Goal: Information Seeking & Learning: Check status

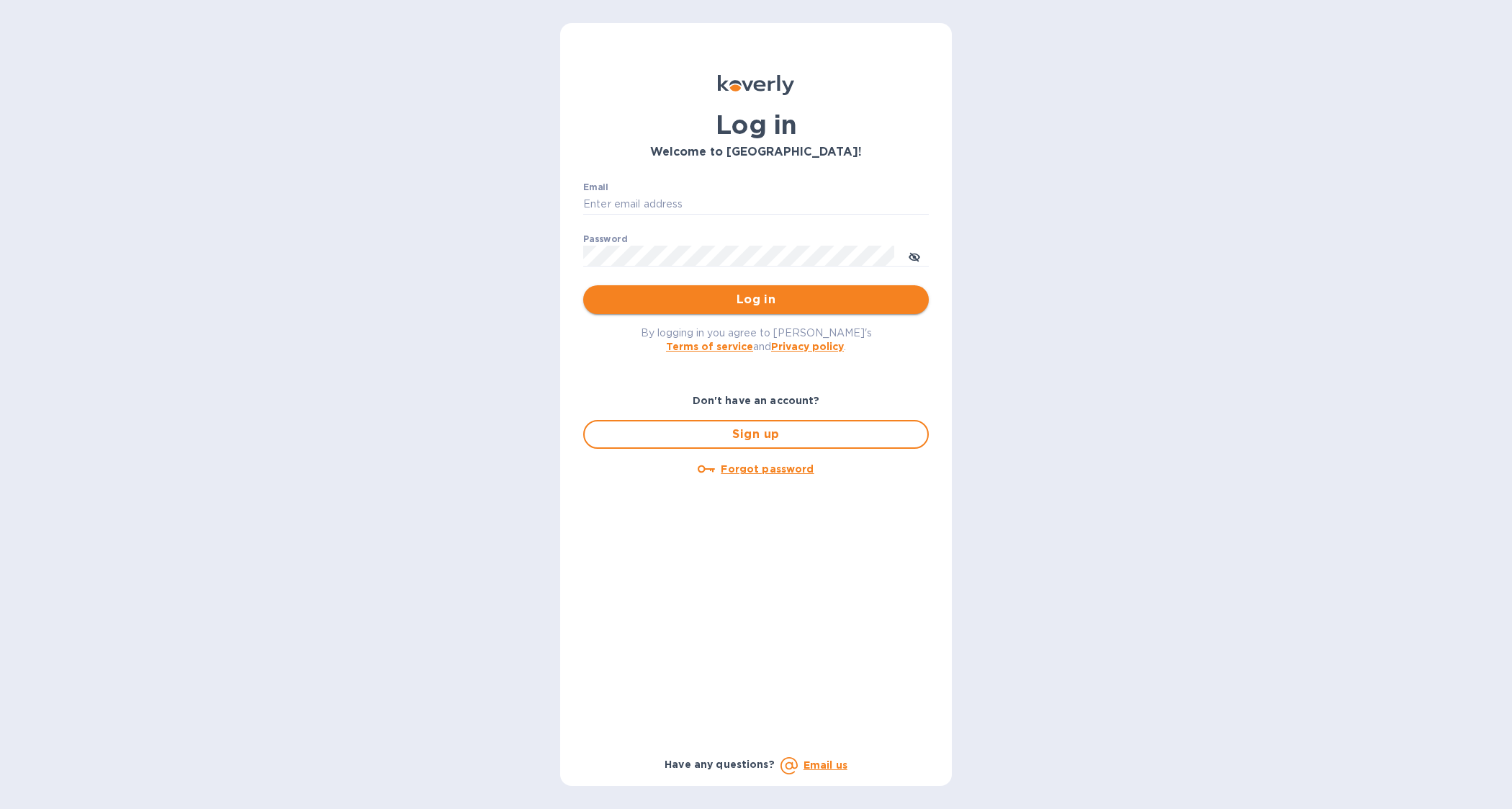
type input "Janette@Preissimports.com"
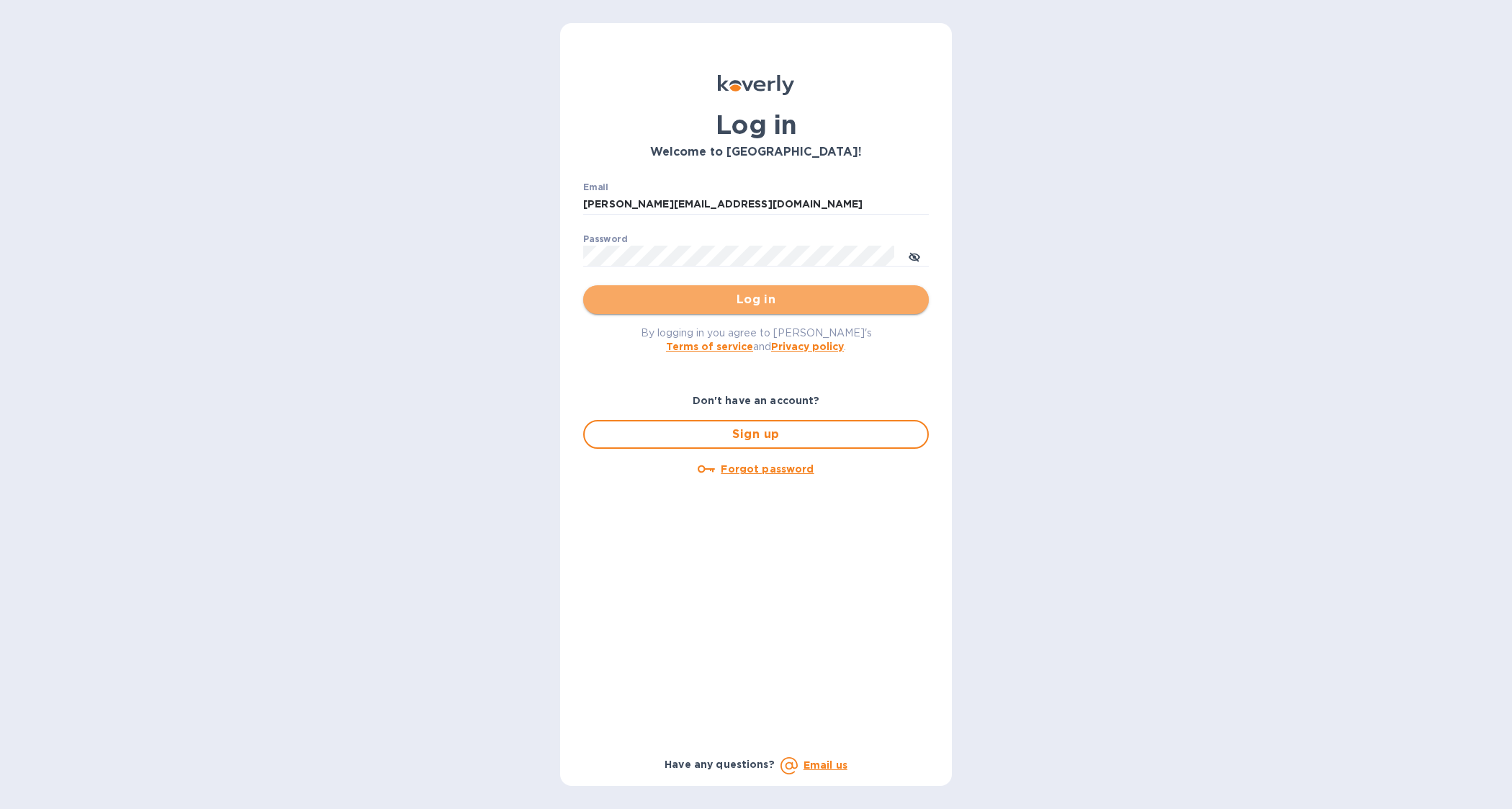
click at [772, 305] on span "Log in" at bounding box center [756, 299] width 322 height 17
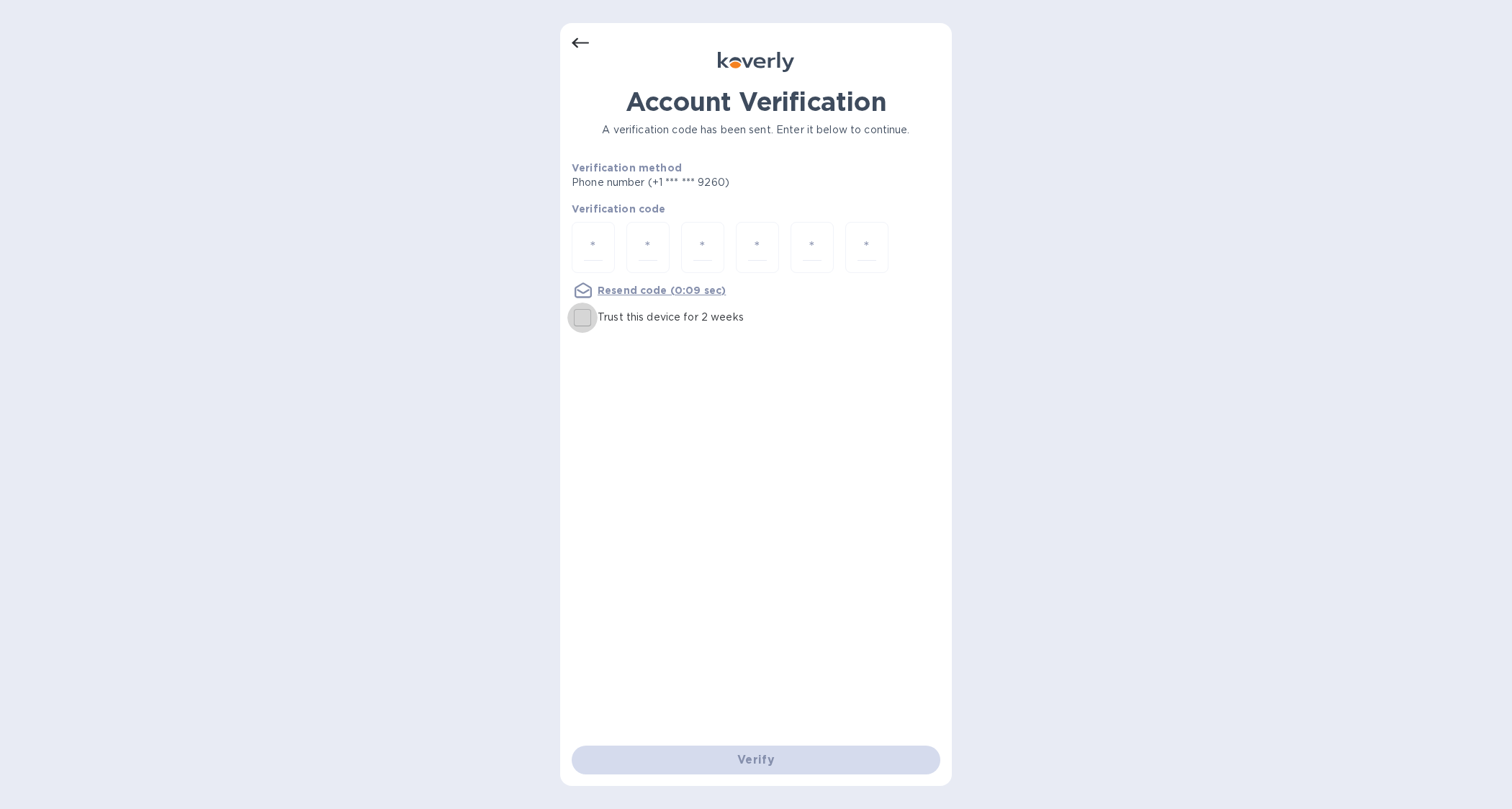
click at [582, 317] on input "Trust this device for 2 weeks" at bounding box center [582, 317] width 30 height 30
checkbox input "true"
click at [589, 247] on input "number" at bounding box center [593, 248] width 19 height 27
type input "4"
type input "1"
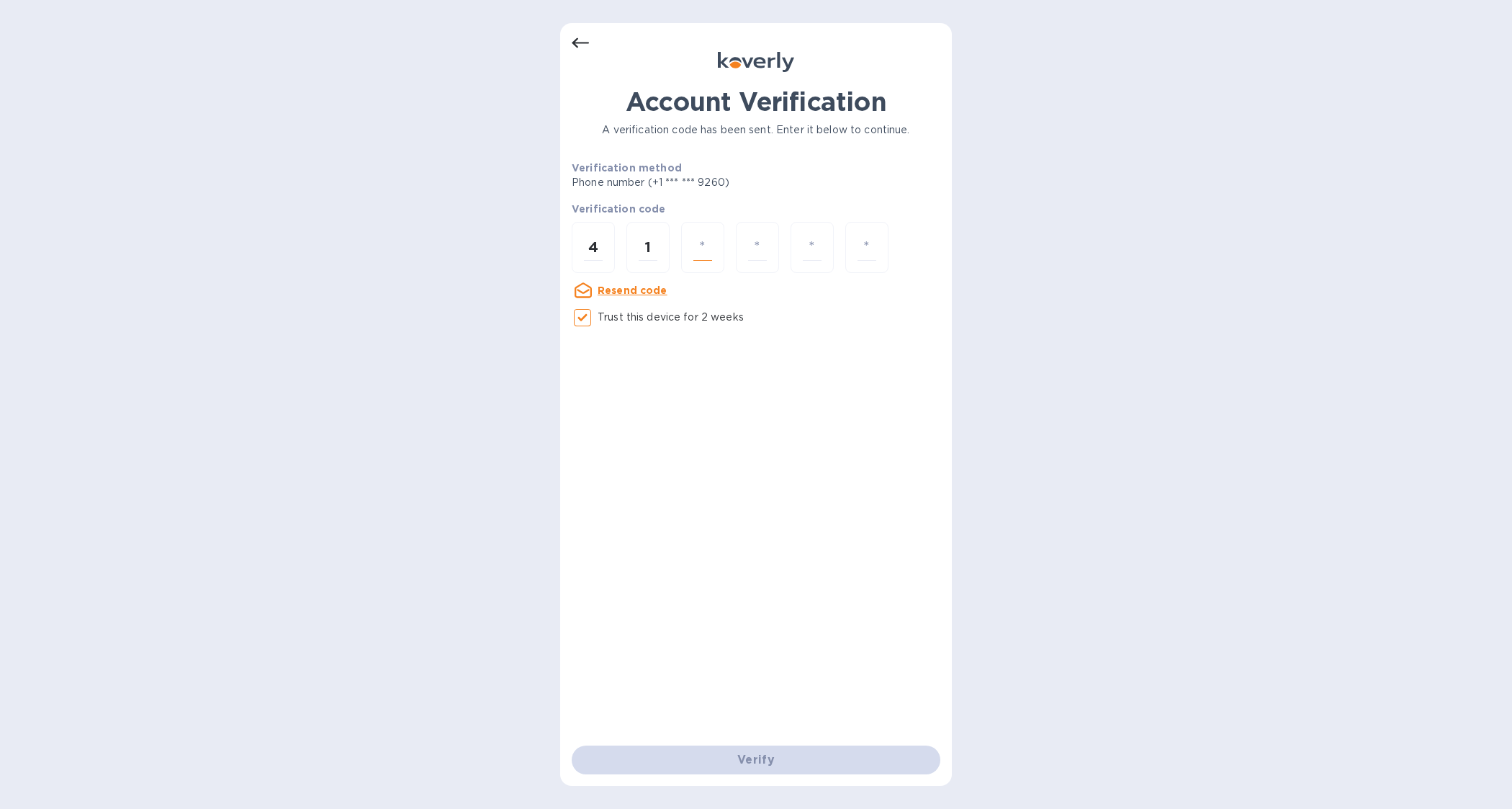
type input "8"
type input "3"
type input "7"
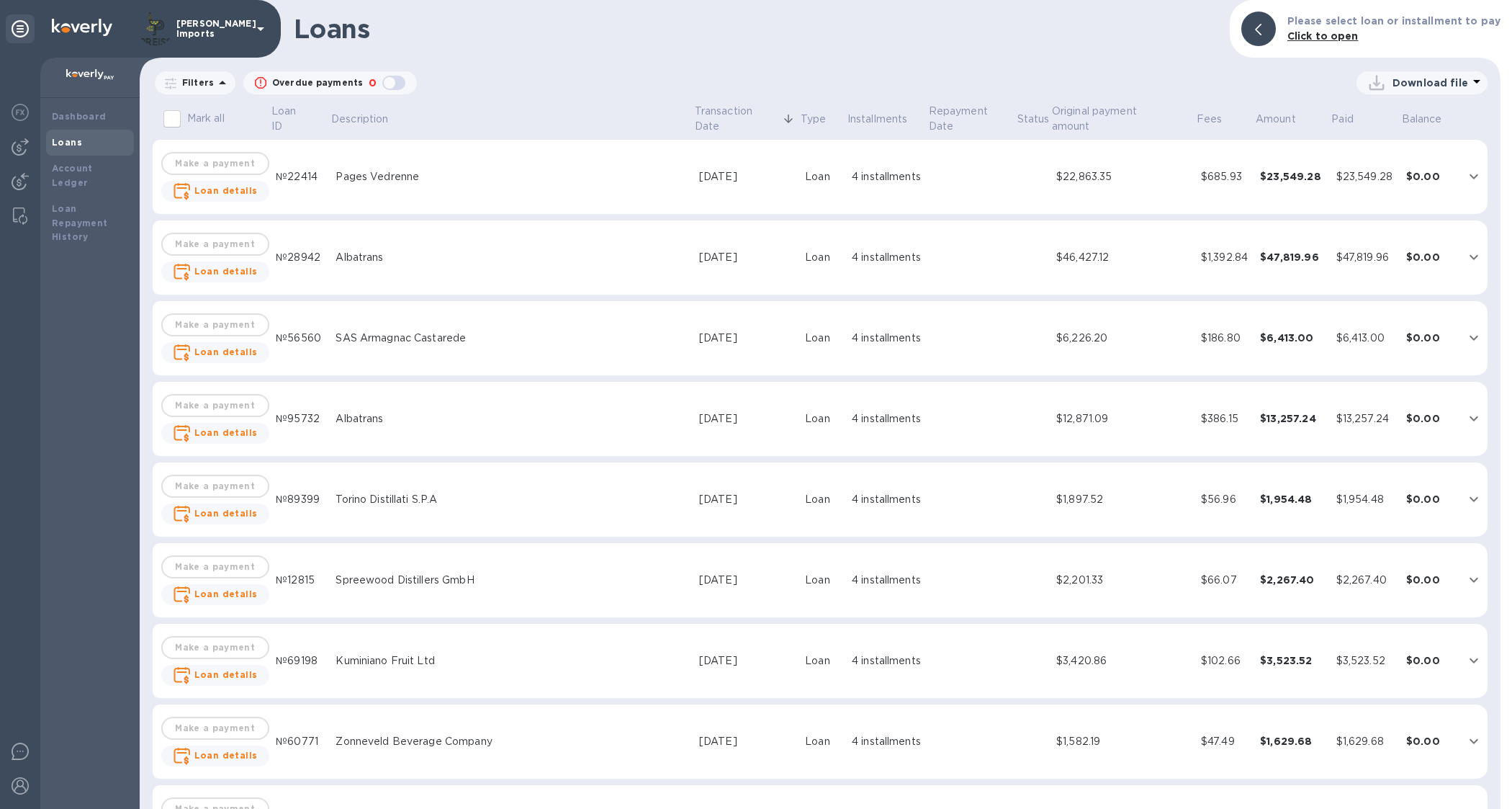
click at [196, 28] on p "[PERSON_NAME] Imports" at bounding box center [212, 28] width 72 height 20
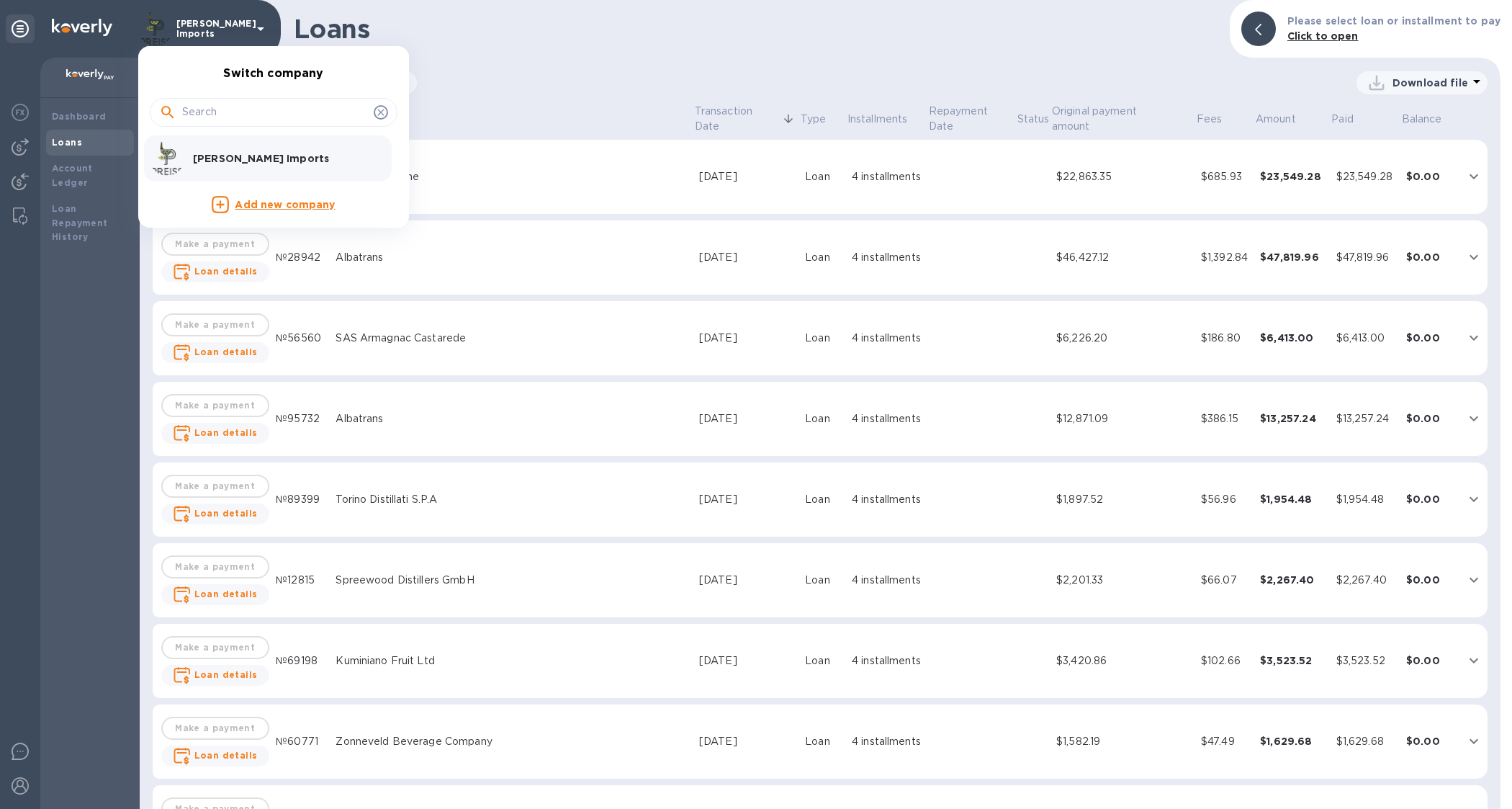
click at [196, 28] on div at bounding box center [756, 404] width 1512 height 809
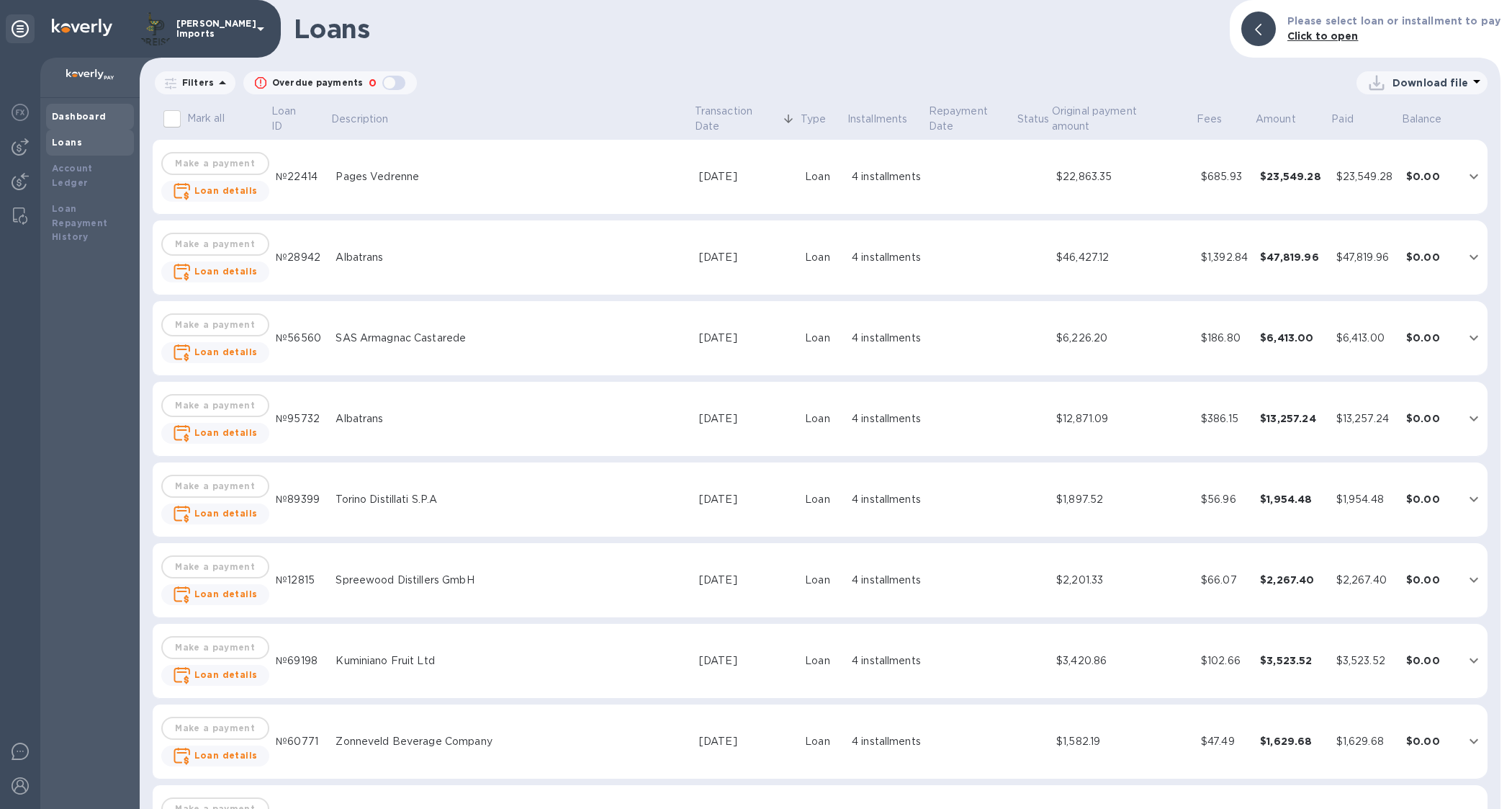
click at [52, 108] on div "Dashboard" at bounding box center [90, 117] width 88 height 26
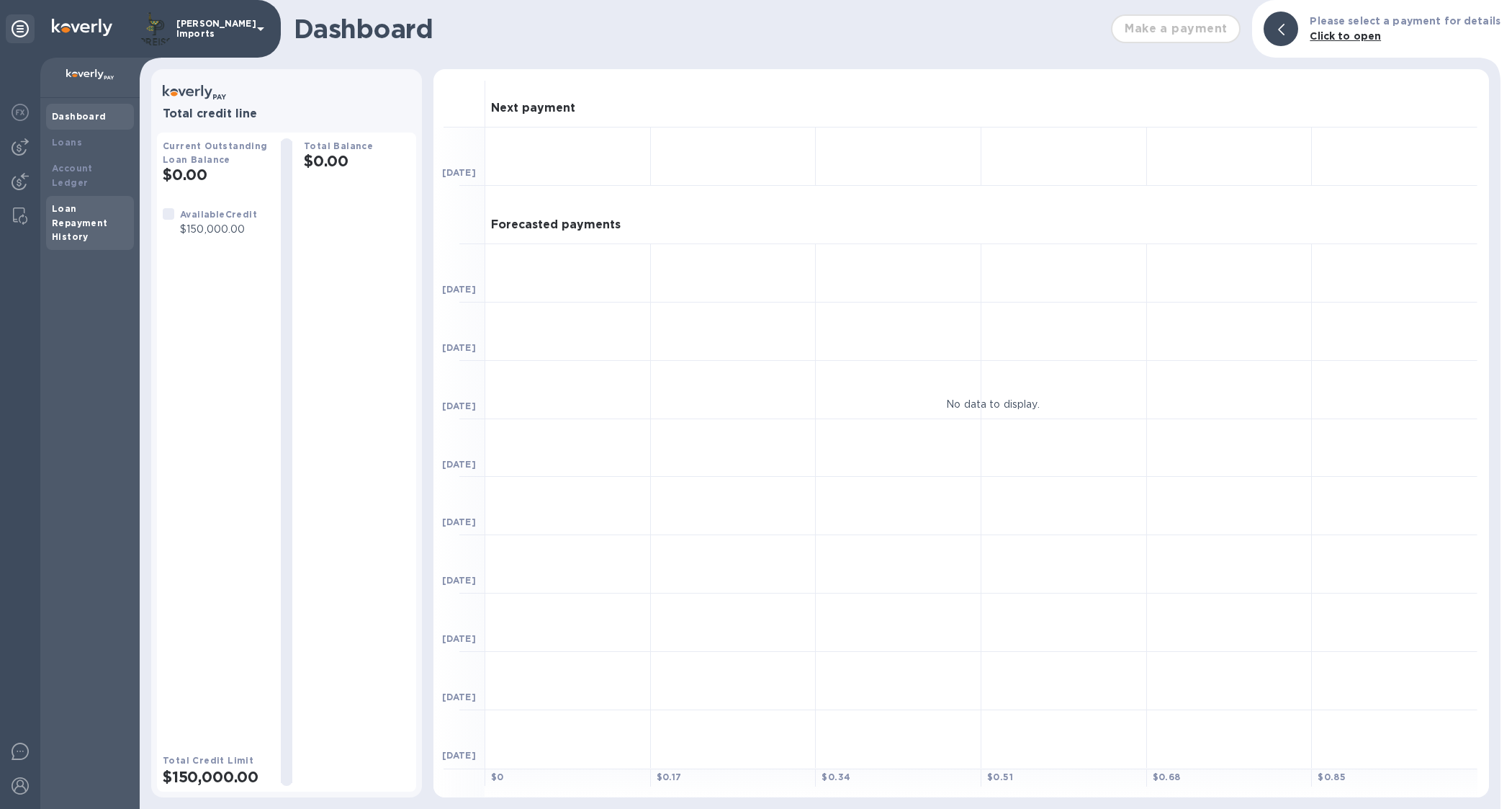
click at [69, 219] on b "Loan Repayment History" at bounding box center [79, 222] width 56 height 40
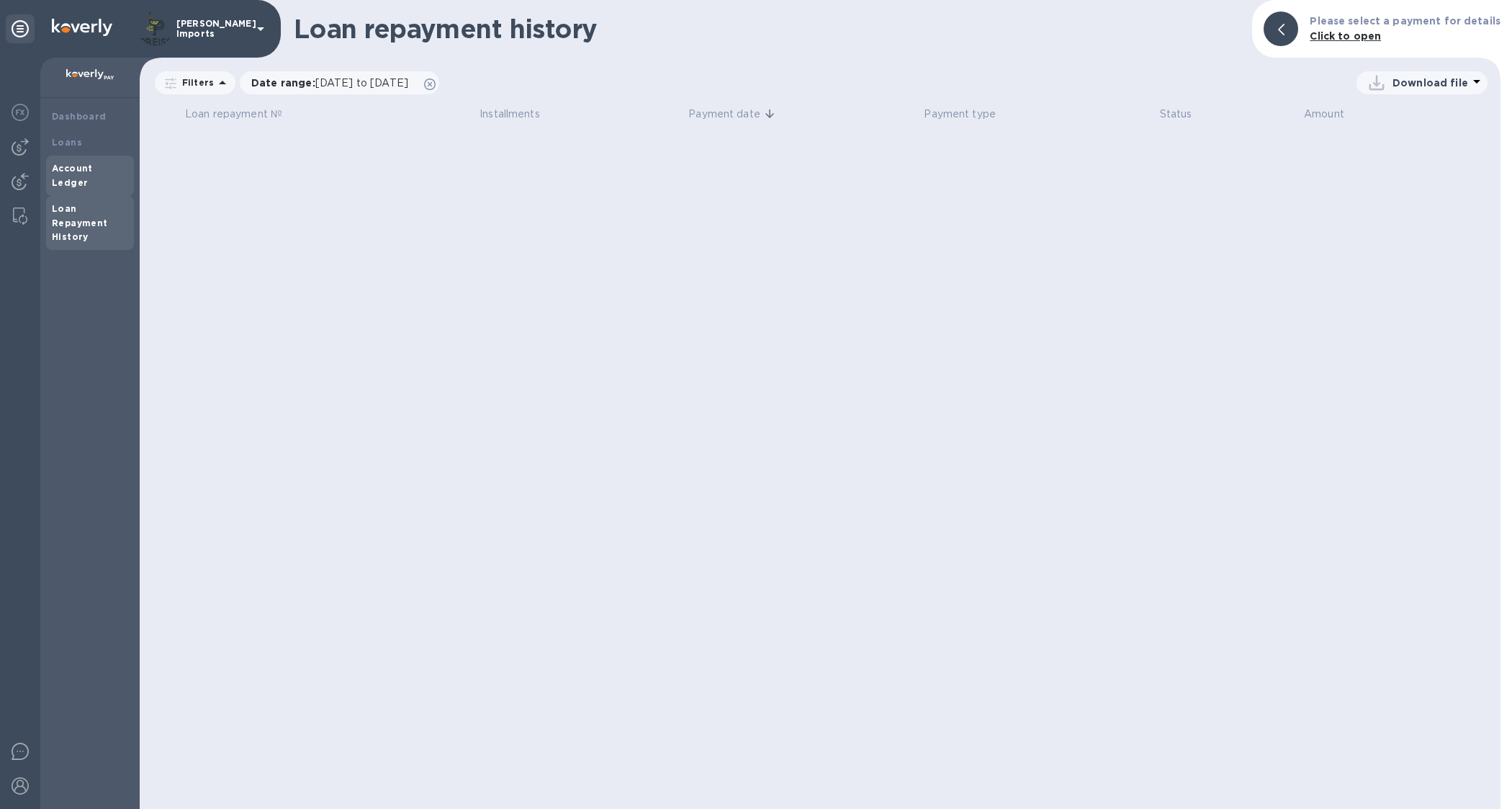
click at [85, 163] on b "Account Ledger" at bounding box center [72, 176] width 41 height 25
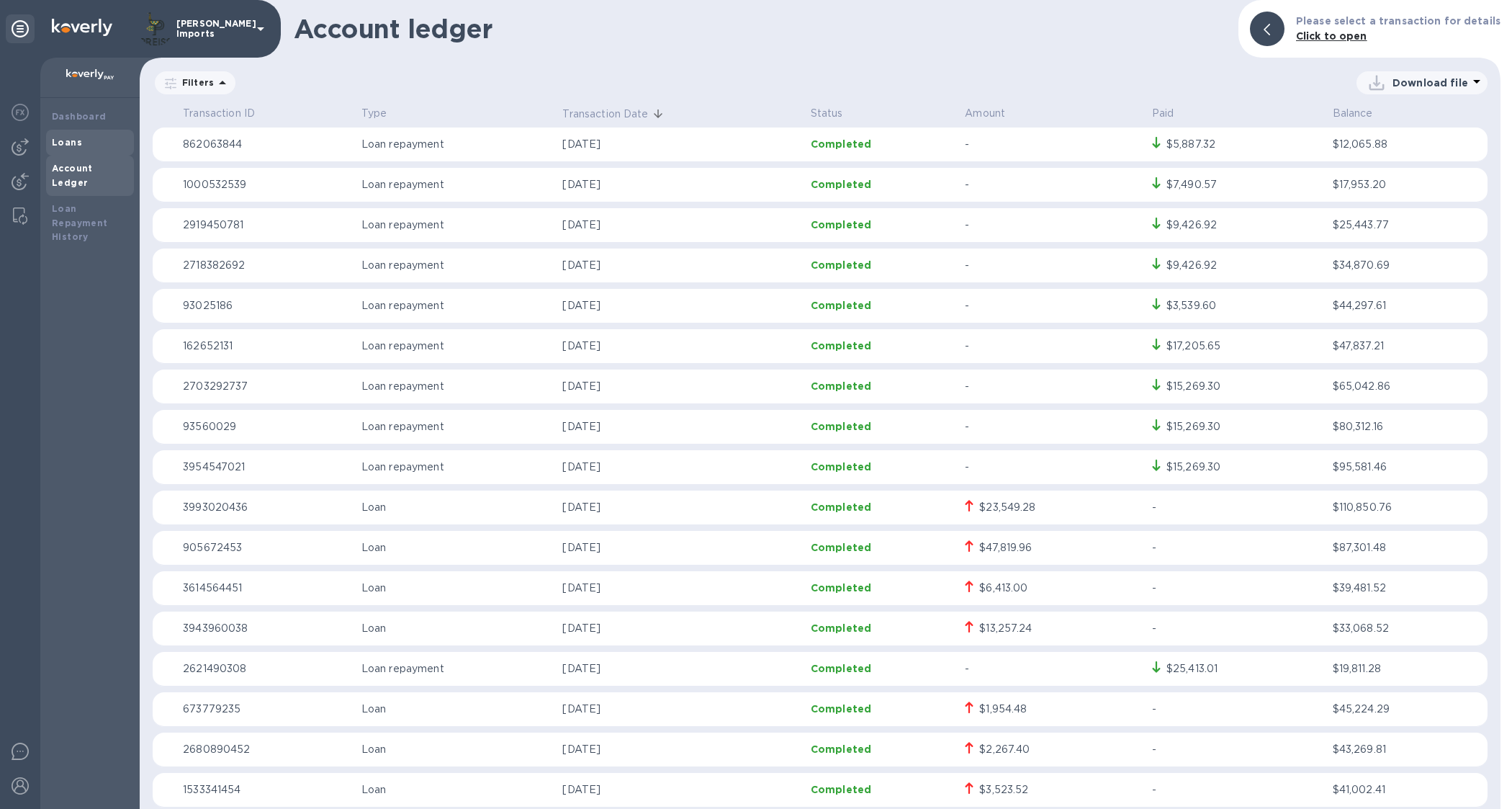
click at [79, 143] on div "Loans" at bounding box center [90, 142] width 76 height 14
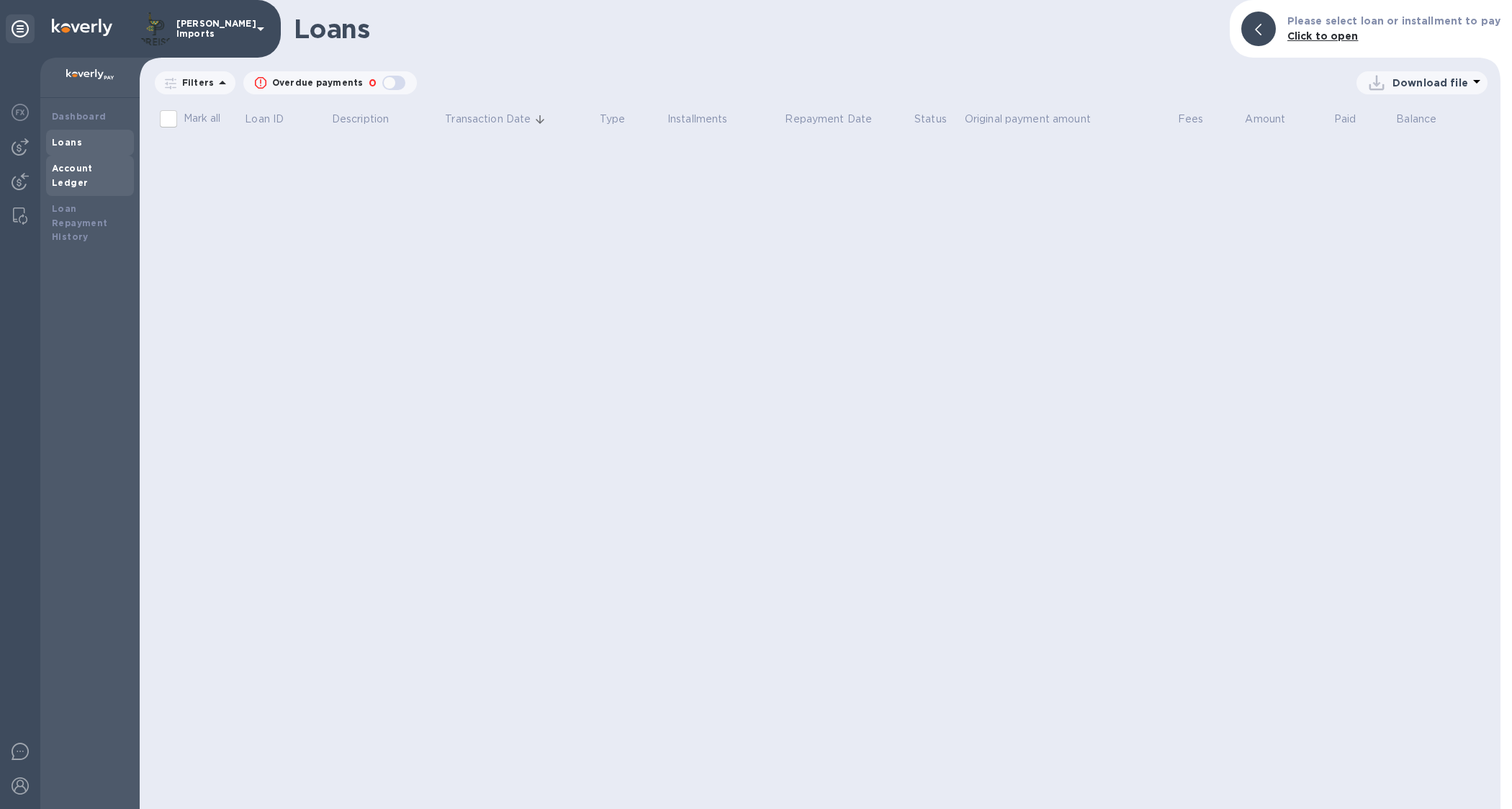
click at [76, 164] on b "Account Ledger" at bounding box center [72, 176] width 41 height 25
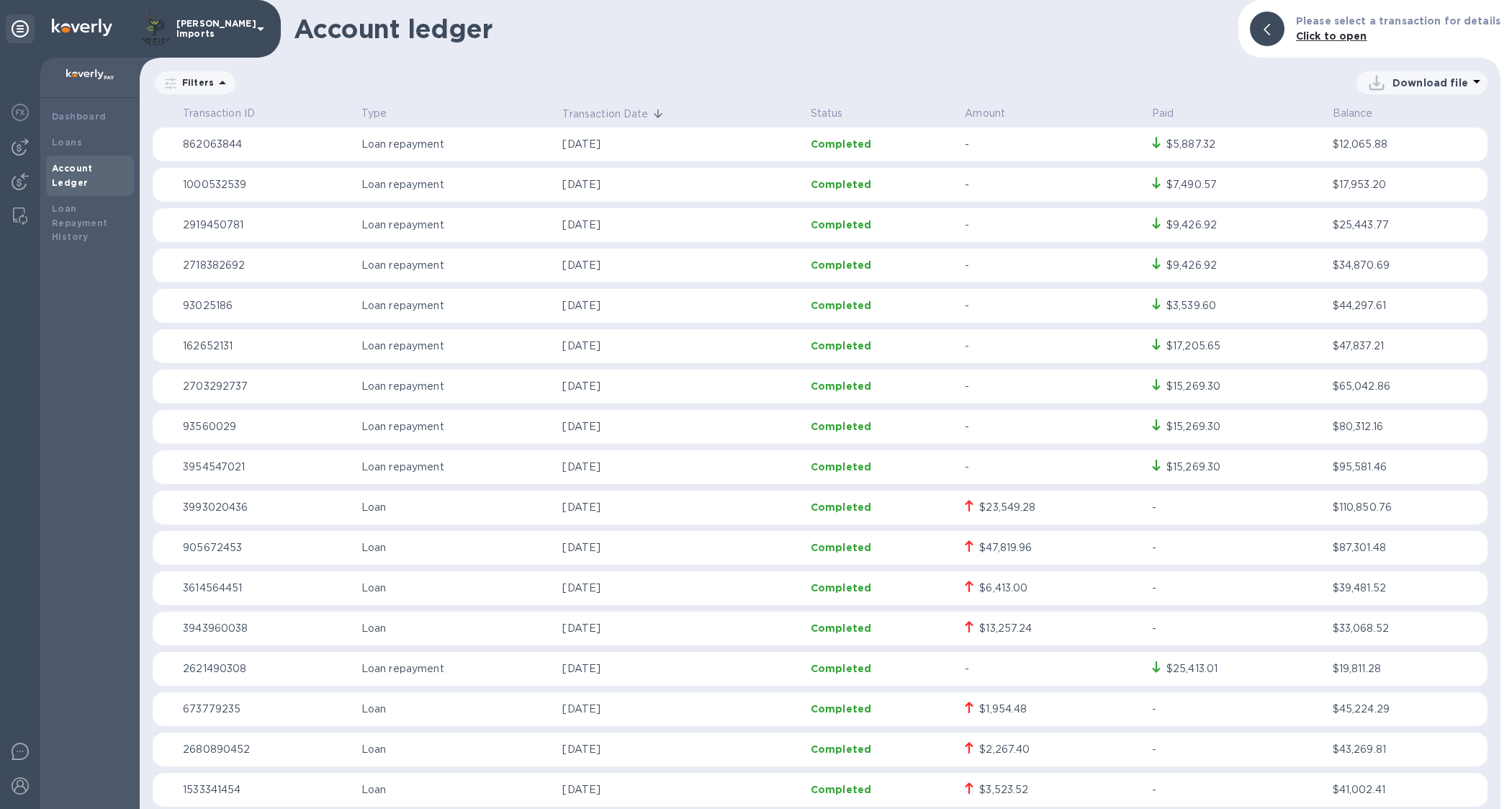
click at [617, 115] on p "Transaction Date" at bounding box center [605, 114] width 86 height 15
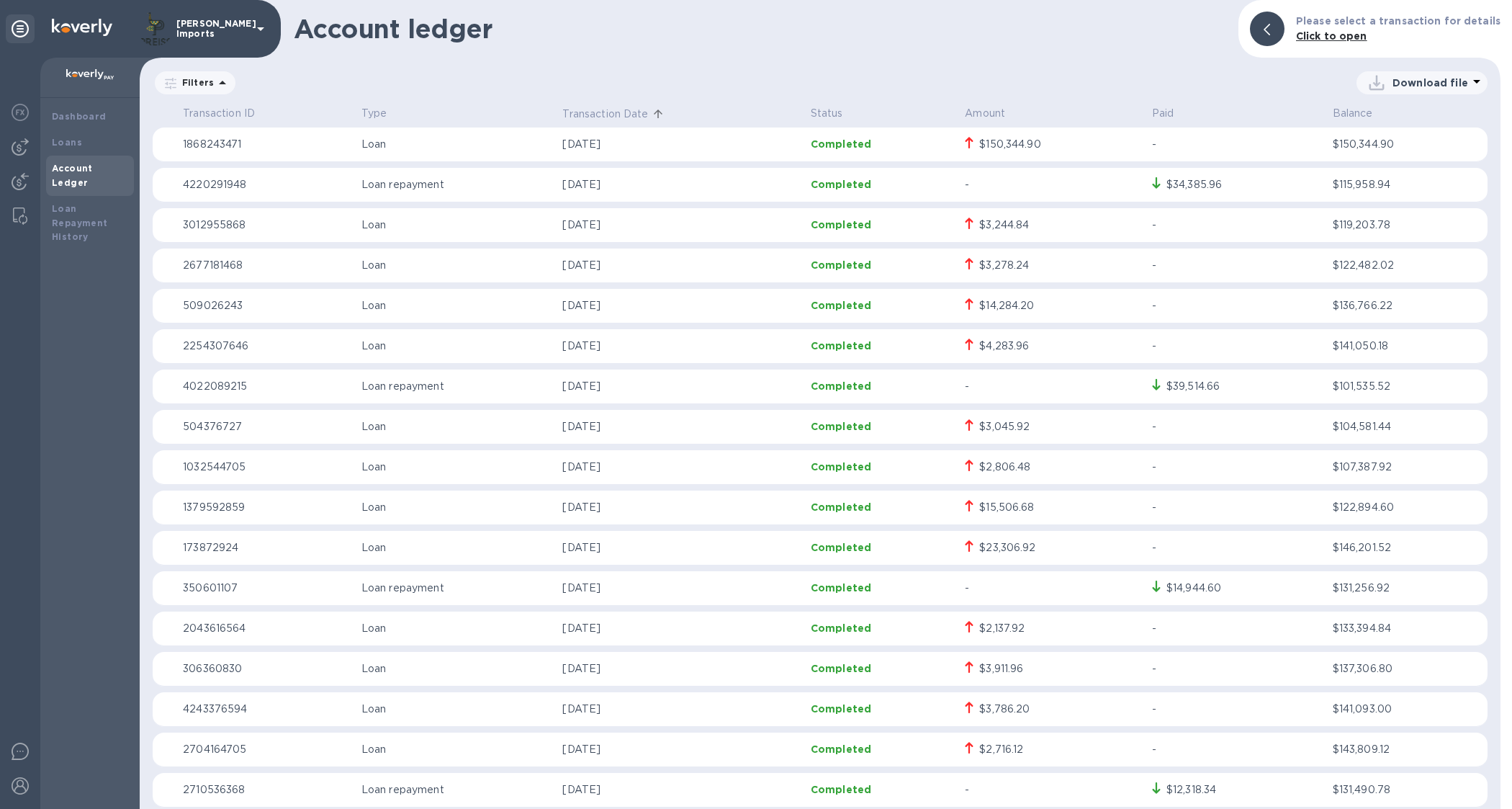
click at [617, 115] on p "Transaction Date" at bounding box center [605, 114] width 86 height 15
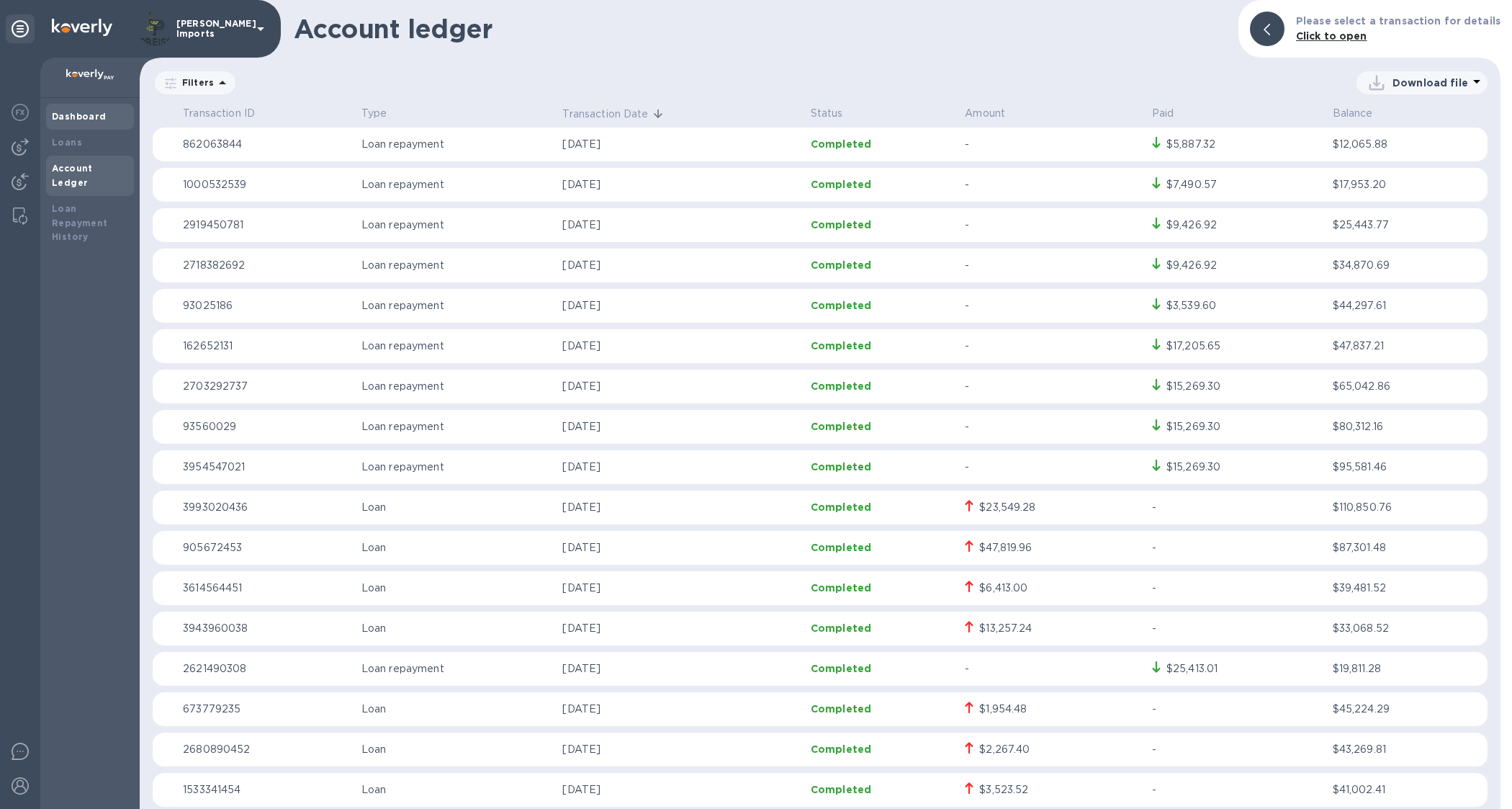
click at [78, 112] on b "Dashboard" at bounding box center [79, 116] width 55 height 10
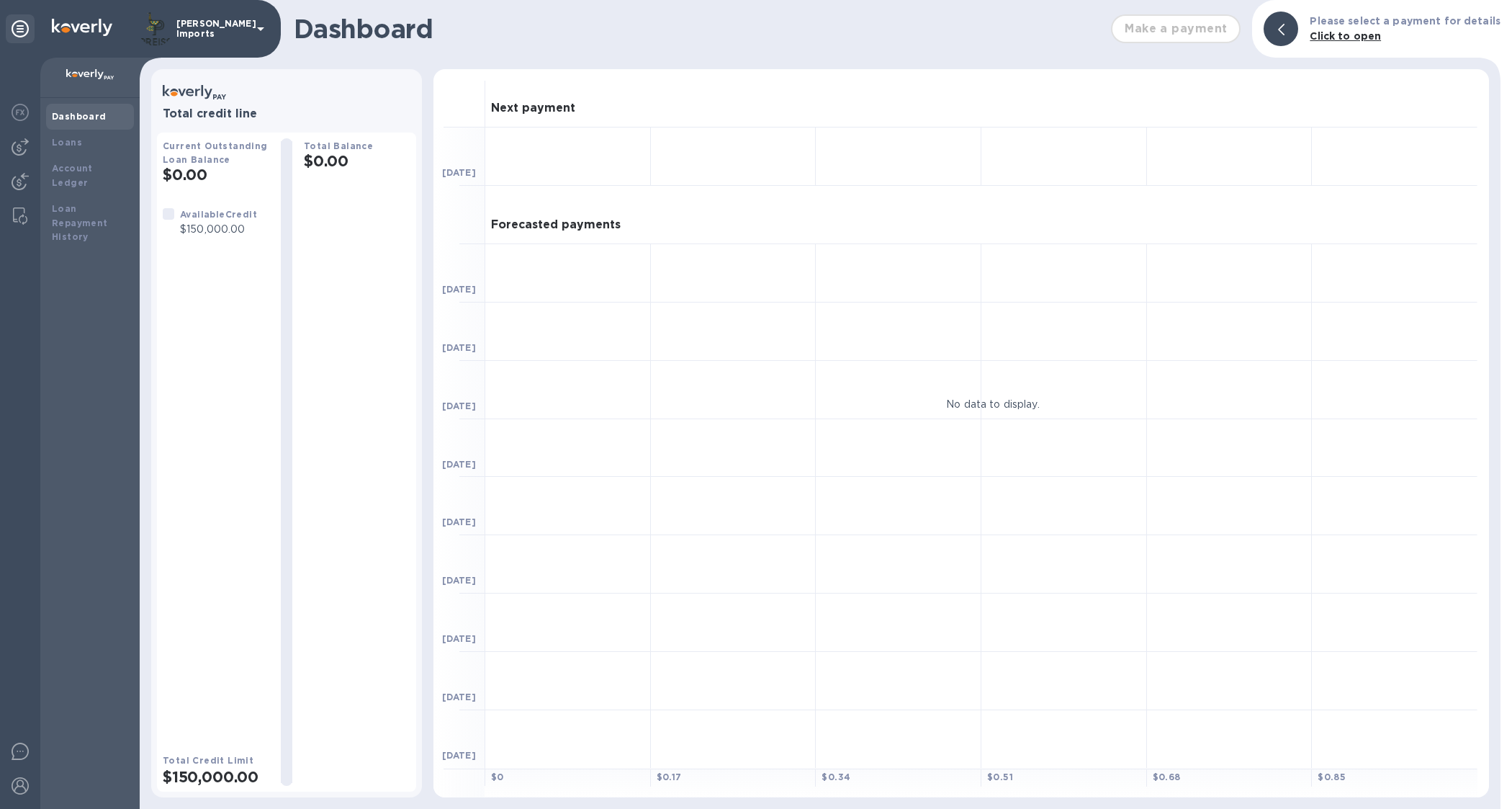
click at [78, 112] on b "Dashboard" at bounding box center [79, 116] width 55 height 10
click at [76, 73] on img at bounding box center [91, 74] width 48 height 11
click at [8, 14] on div at bounding box center [20, 28] width 28 height 28
click at [16, 30] on icon at bounding box center [19, 28] width 17 height 17
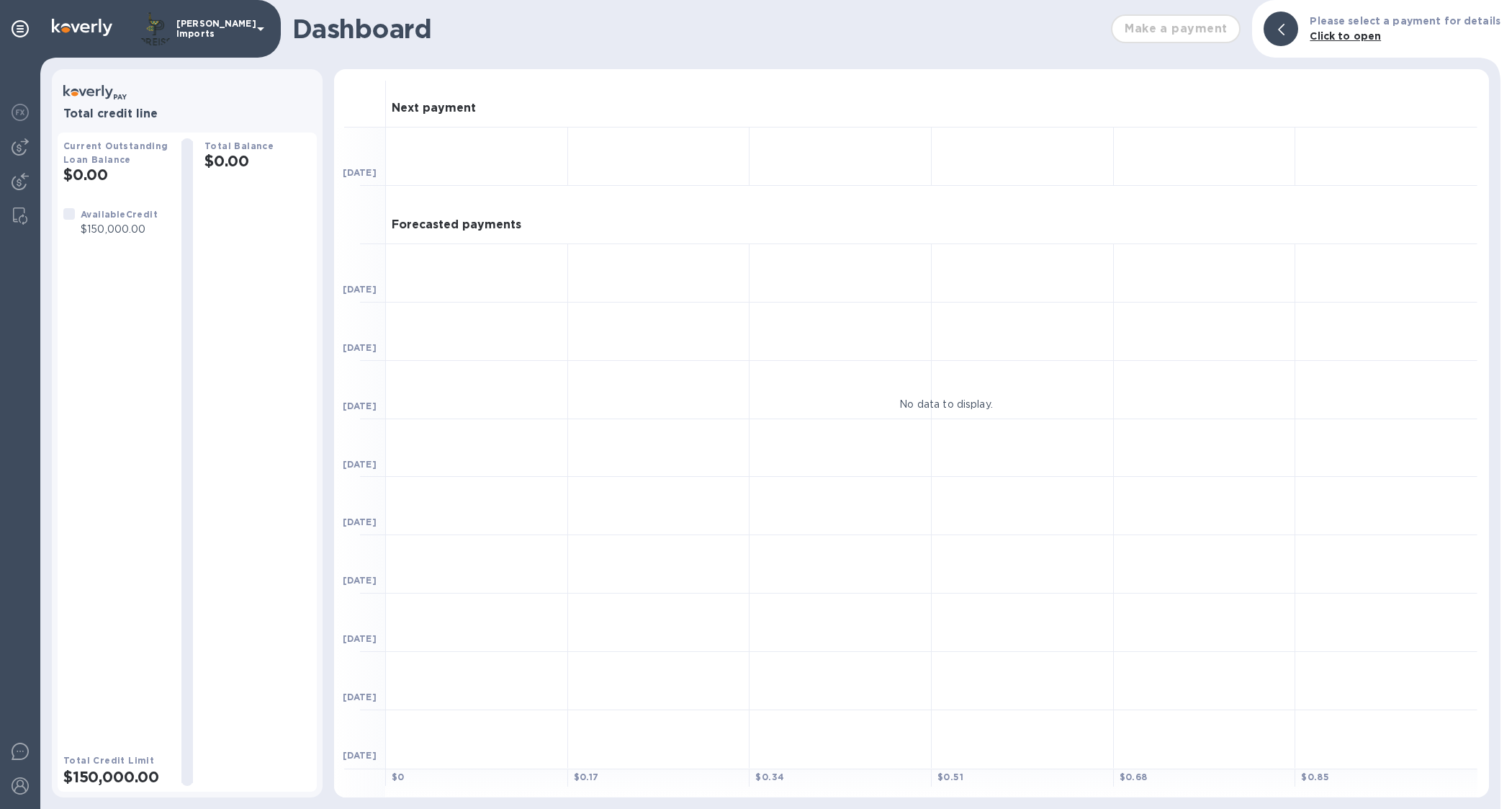
click at [203, 30] on p "[PERSON_NAME] Imports" at bounding box center [212, 28] width 72 height 20
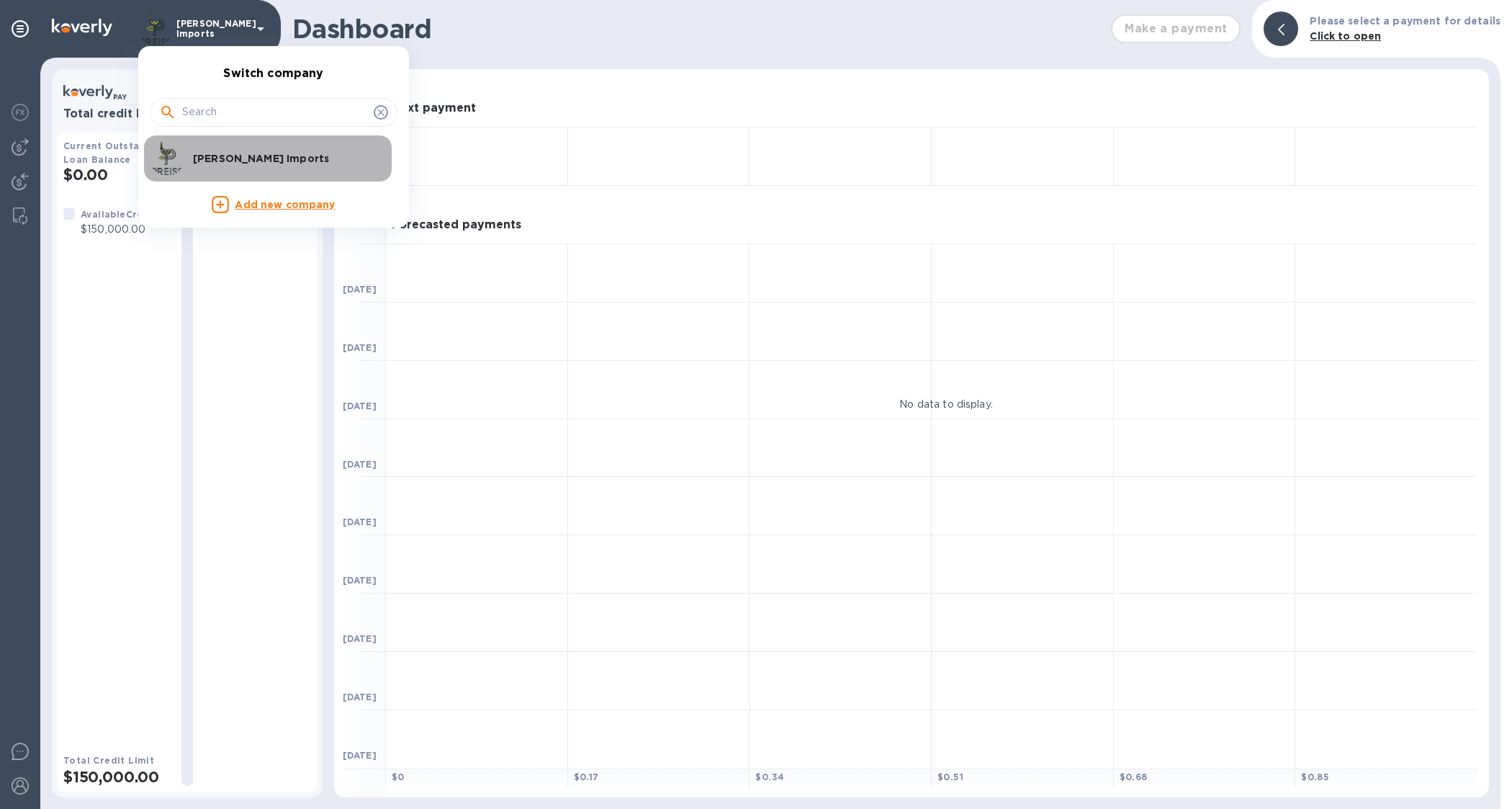
click at [230, 160] on p "[PERSON_NAME] Imports" at bounding box center [284, 158] width 182 height 14
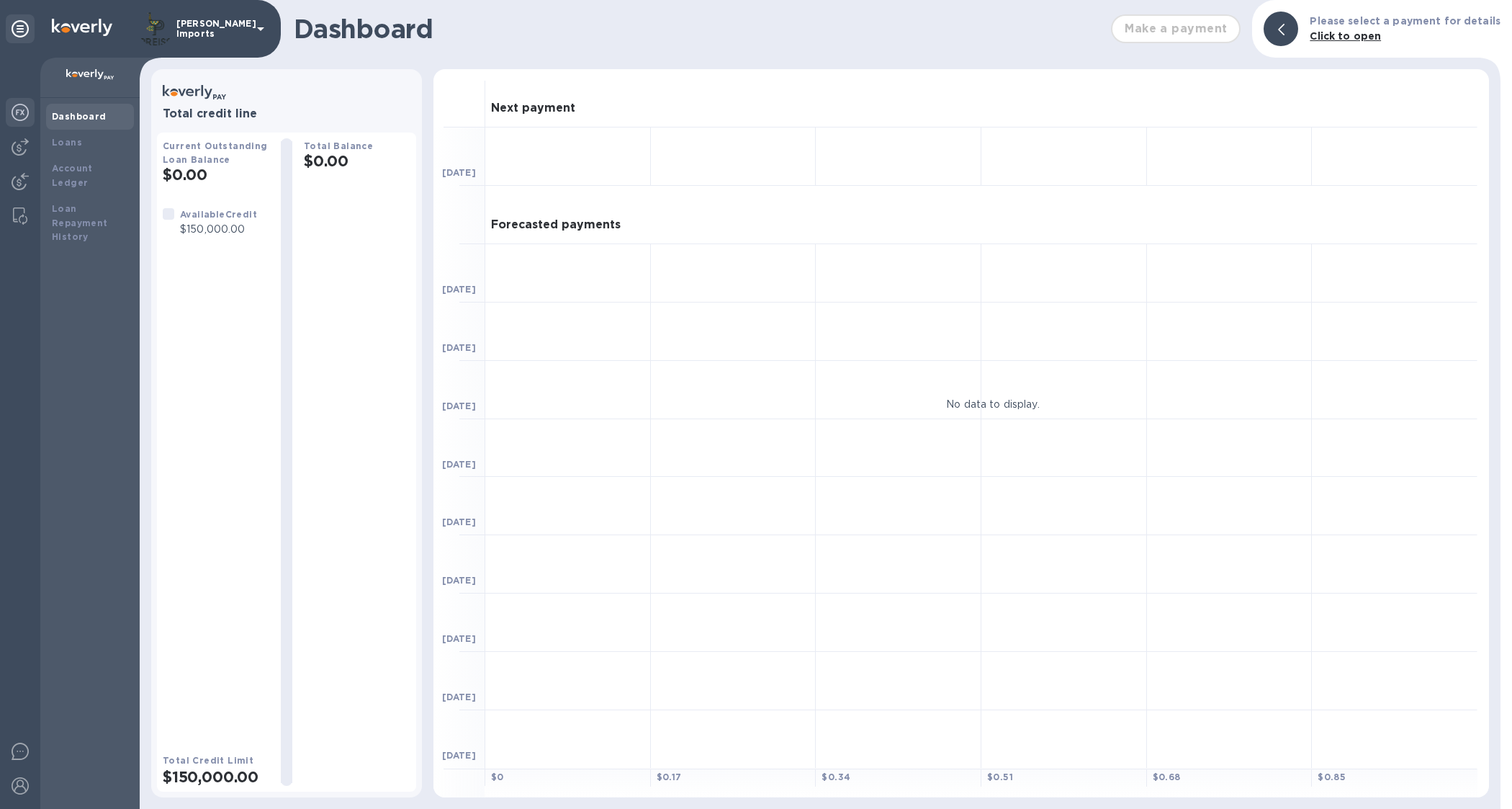
click at [16, 115] on img at bounding box center [19, 112] width 17 height 17
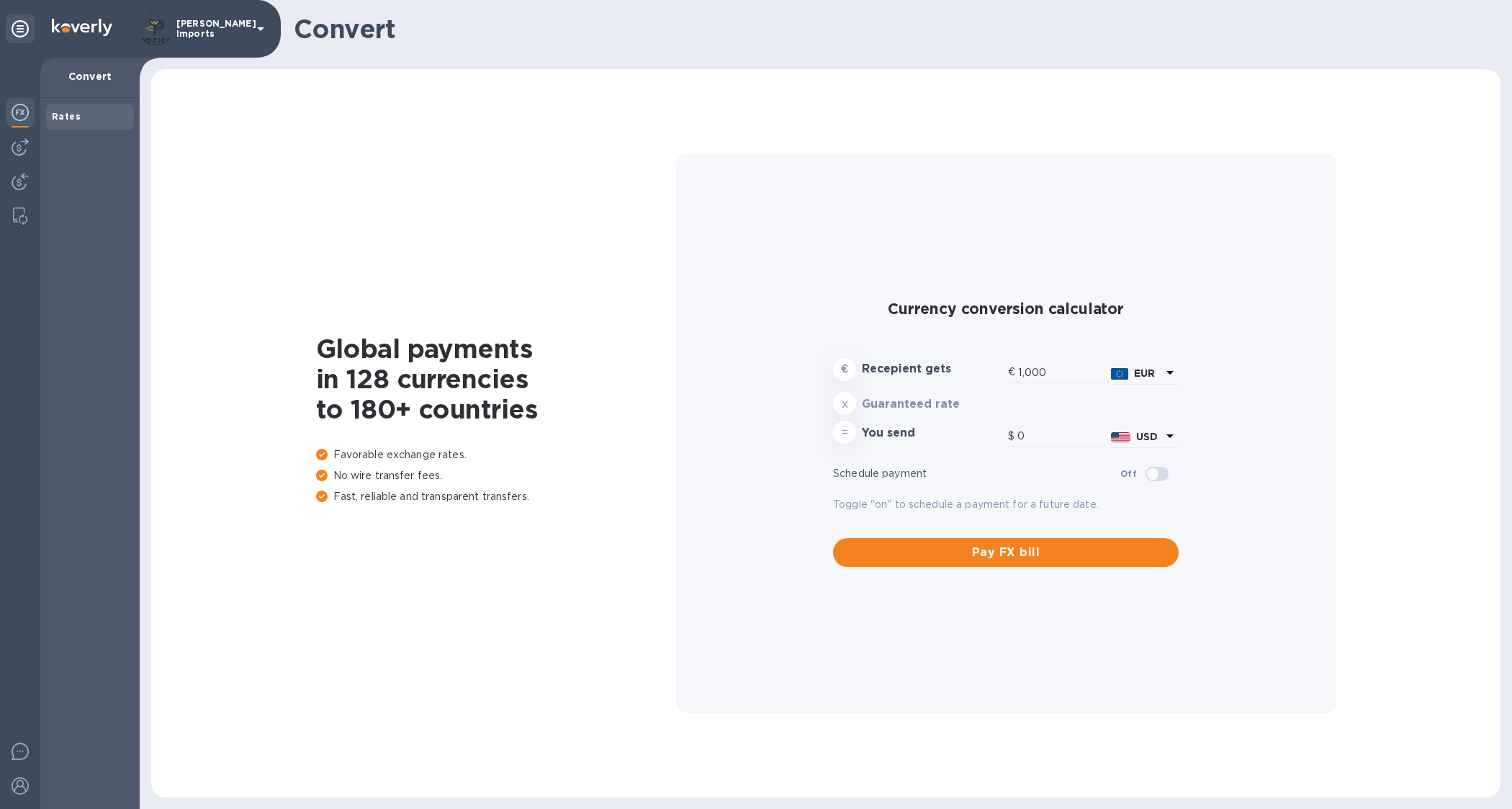
type input "1,179.8"
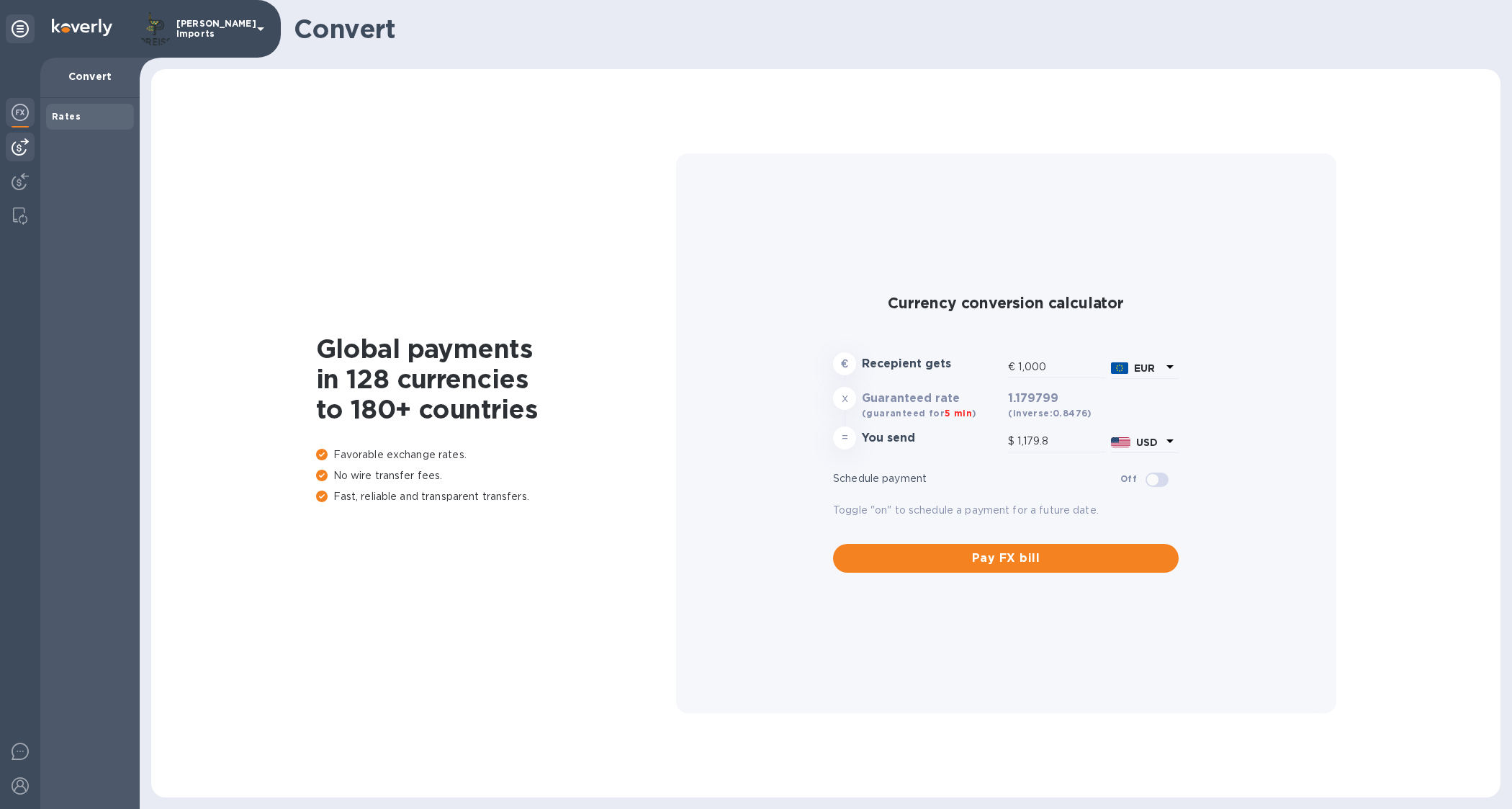
click at [28, 148] on div at bounding box center [20, 147] width 28 height 28
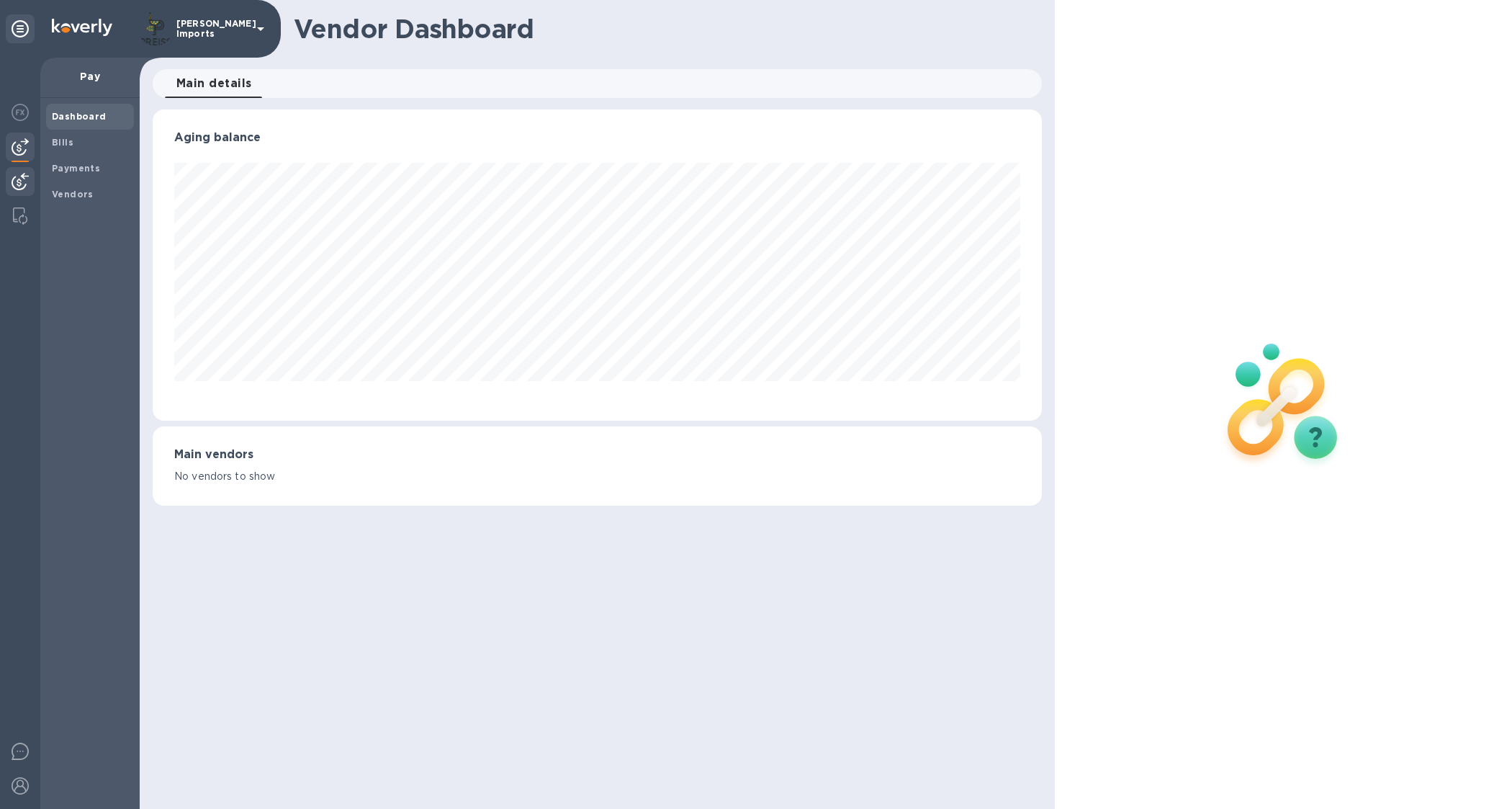
scroll to position [311, 890]
click at [27, 174] on img at bounding box center [19, 181] width 17 height 17
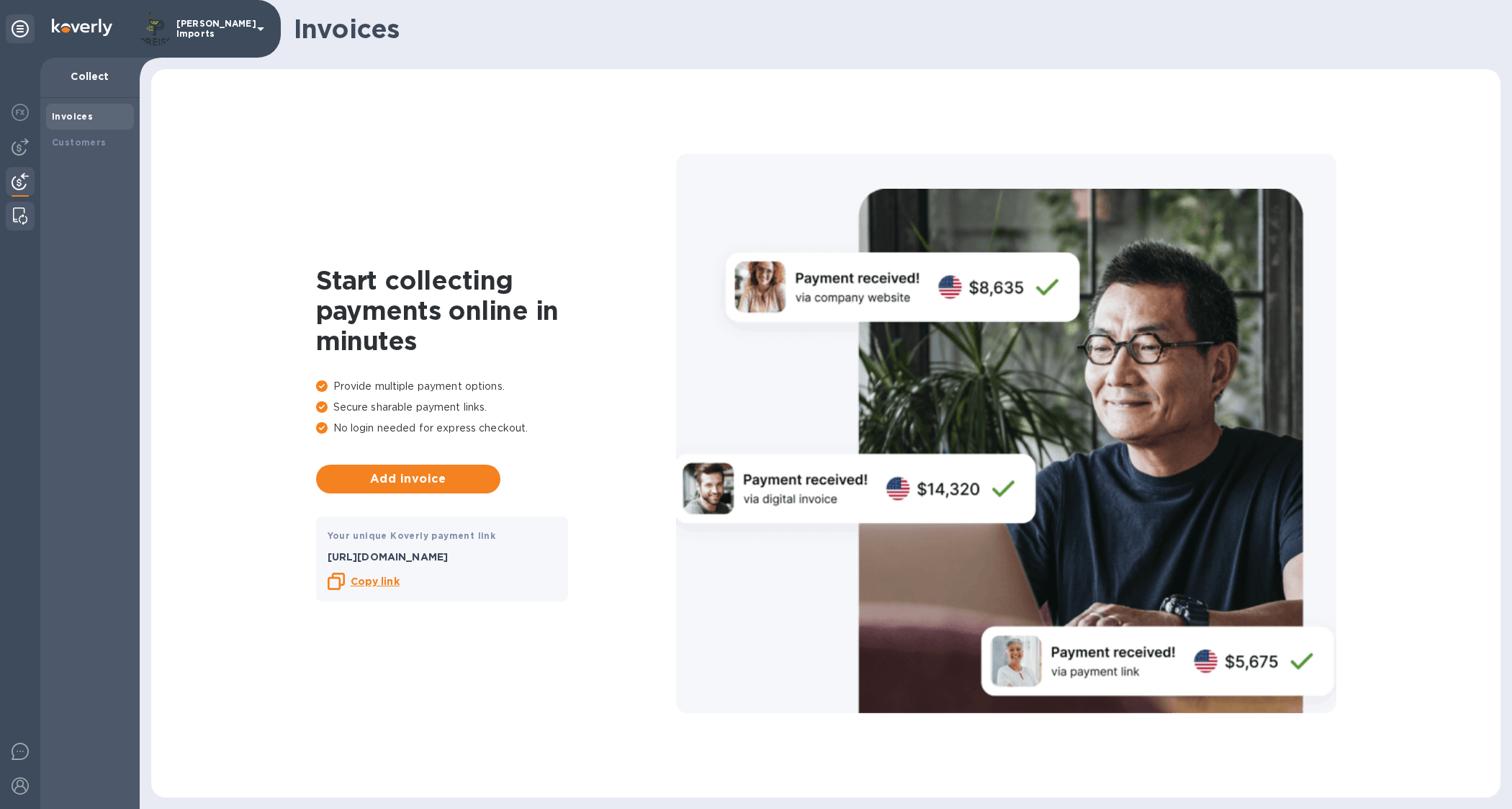
click at [19, 216] on img at bounding box center [19, 216] width 14 height 17
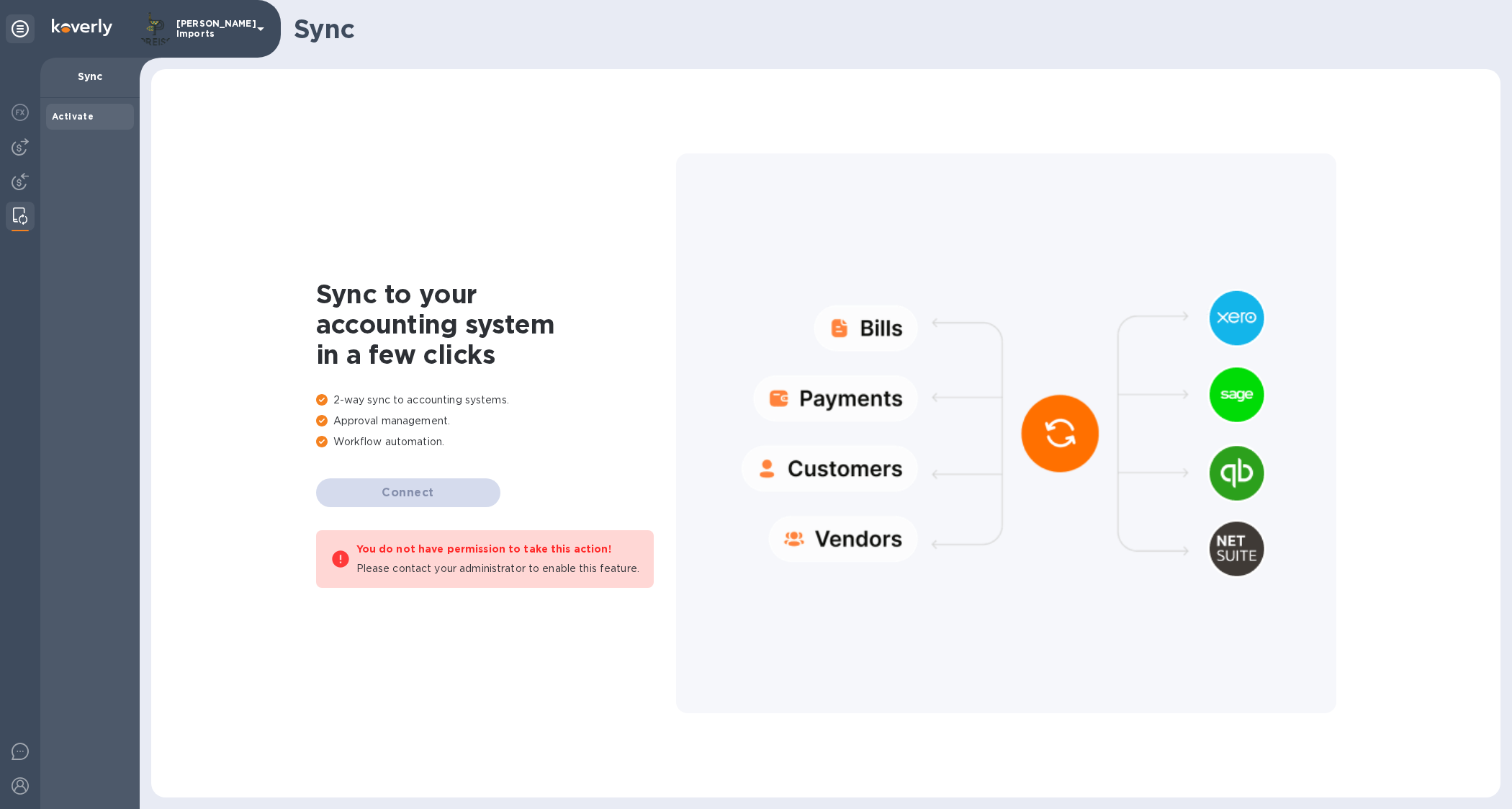
click at [99, 78] on p "Sync" at bounding box center [90, 76] width 76 height 14
click at [83, 117] on b "Activate" at bounding box center [73, 116] width 42 height 10
click at [192, 36] on div "[PERSON_NAME] Imports" at bounding box center [203, 28] width 131 height 34
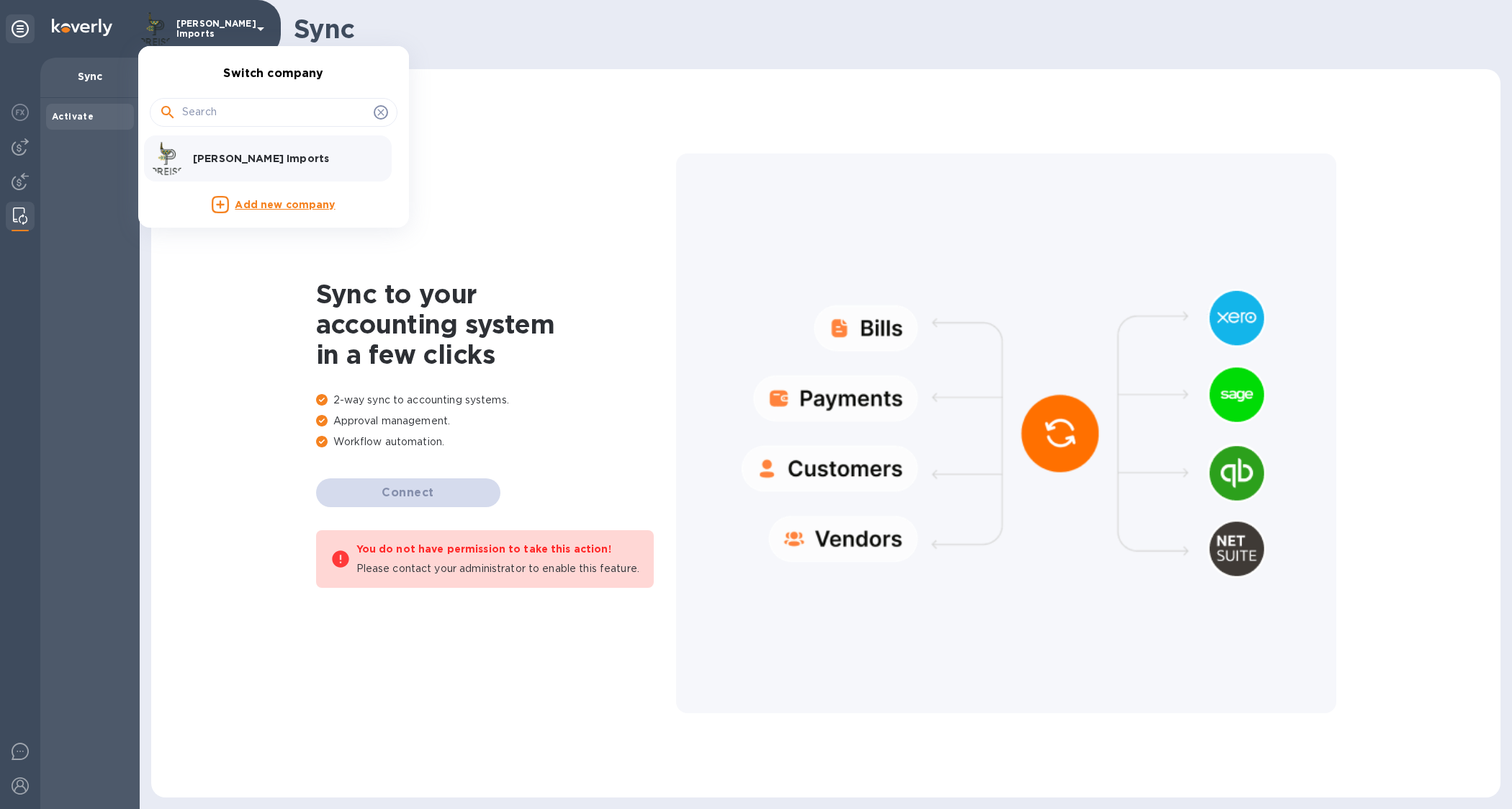
click at [25, 26] on div at bounding box center [756, 404] width 1512 height 809
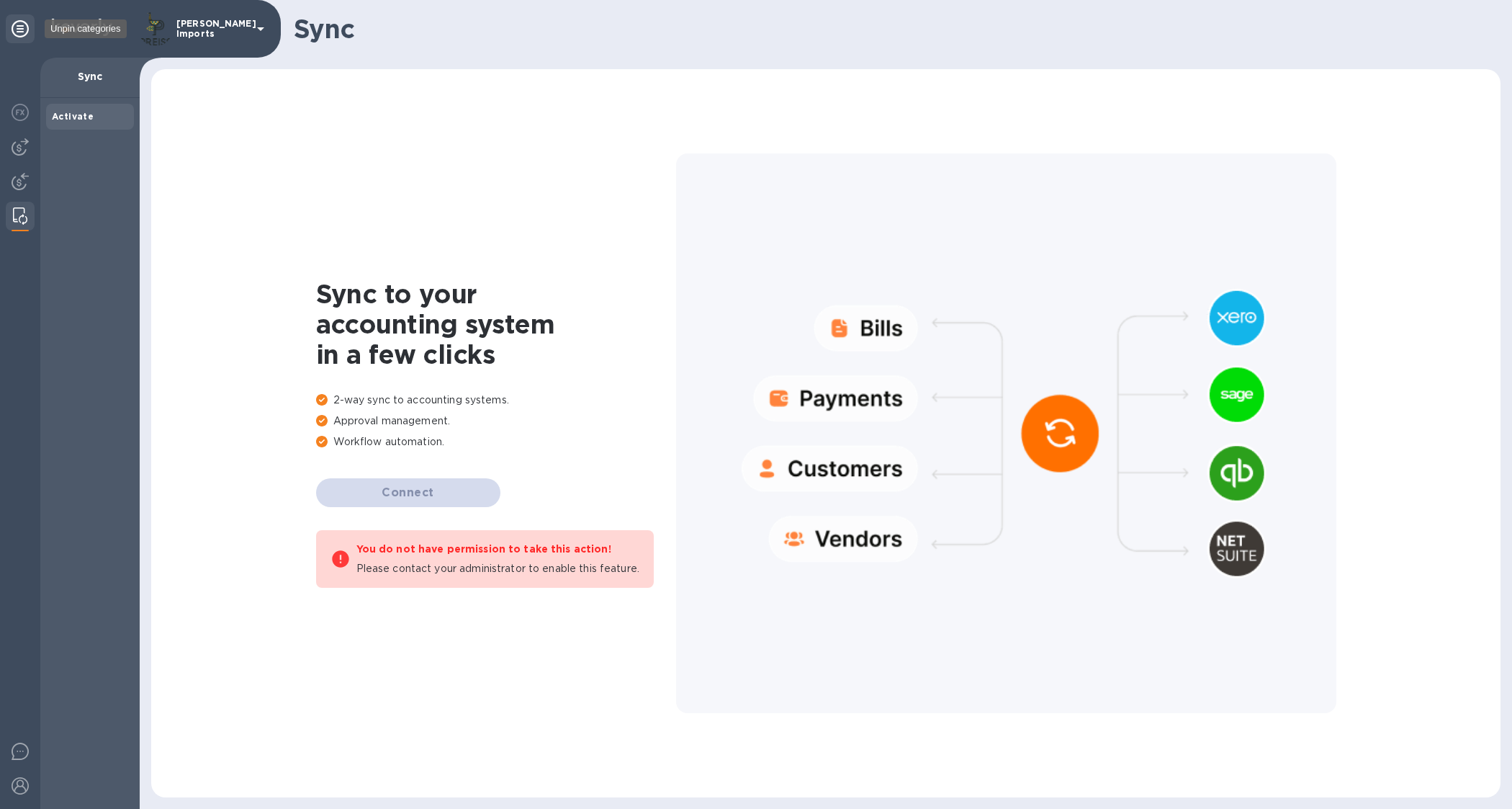
click at [14, 40] on div at bounding box center [20, 28] width 28 height 28
click at [9, 34] on div at bounding box center [20, 28] width 28 height 28
click at [27, 24] on icon at bounding box center [19, 28] width 17 height 17
click at [67, 171] on b "Payments" at bounding box center [76, 168] width 48 height 10
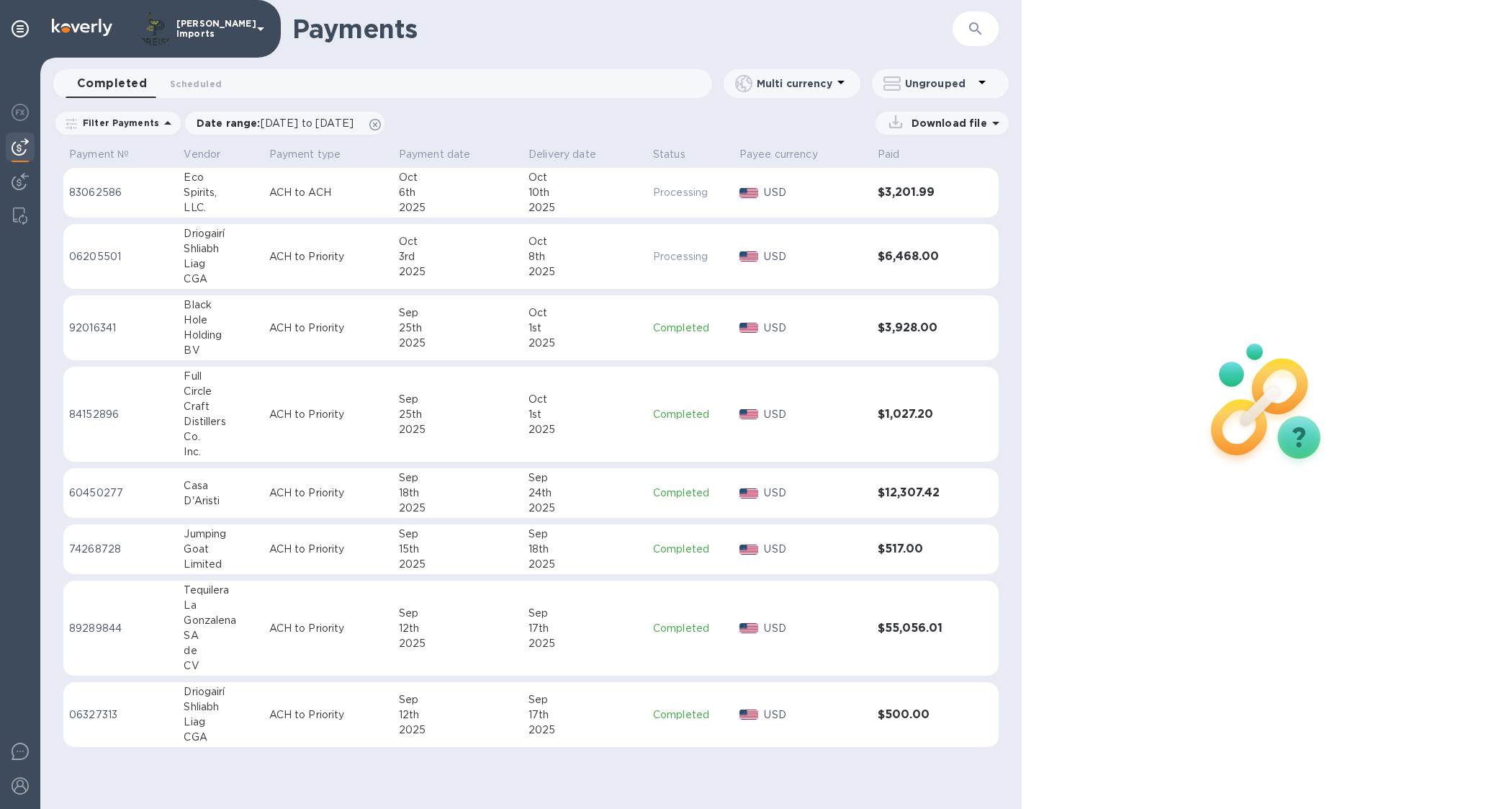
click at [794, 200] on p "USD" at bounding box center [815, 192] width 102 height 15
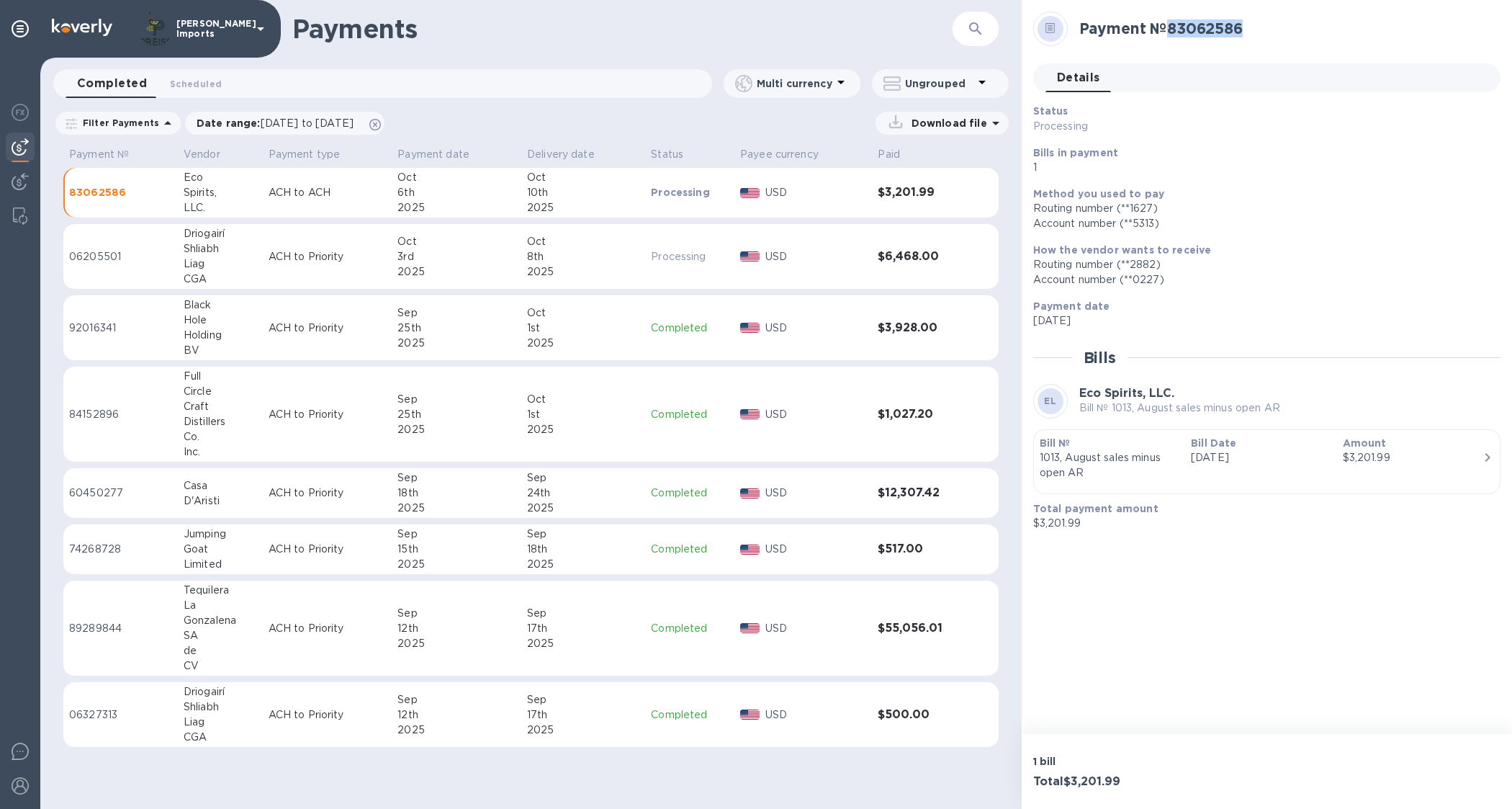
drag, startPoint x: 1172, startPoint y: 32, endPoint x: 1247, endPoint y: 28, distance: 75.1
click at [1247, 28] on h2 "Payment № 83062586" at bounding box center [1285, 28] width 410 height 18
copy h2 "83062586"
